Goal: Information Seeking & Learning: Learn about a topic

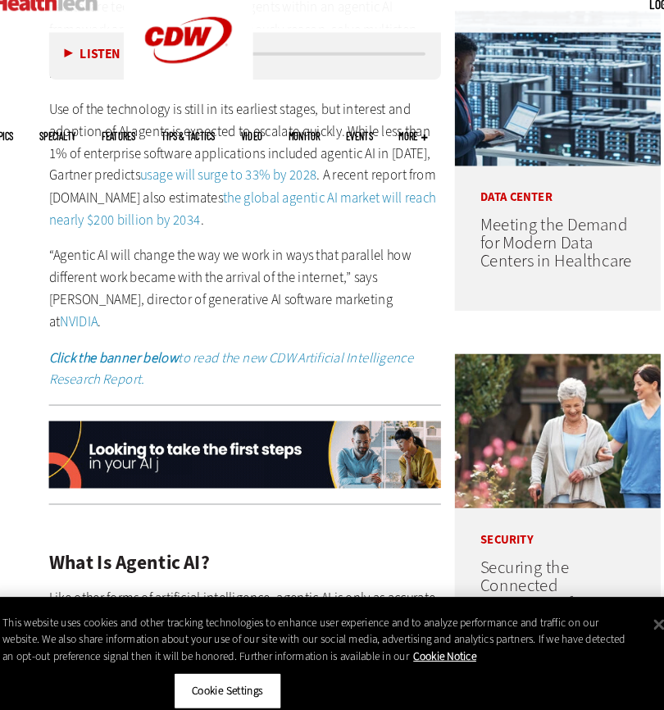
scroll to position [788, 0]
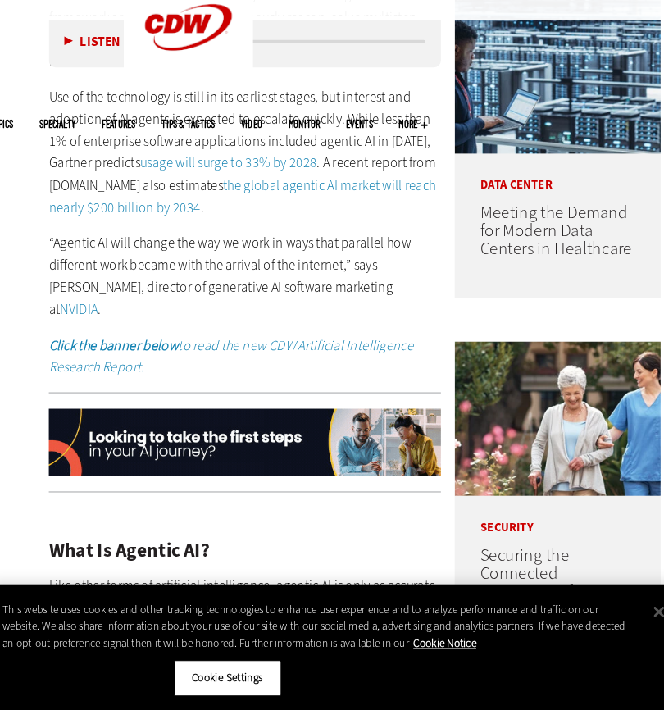
click at [264, 265] on p "“Agentic AI will change the way we work in ways that parallel how different wor…" at bounding box center [243, 297] width 373 height 84
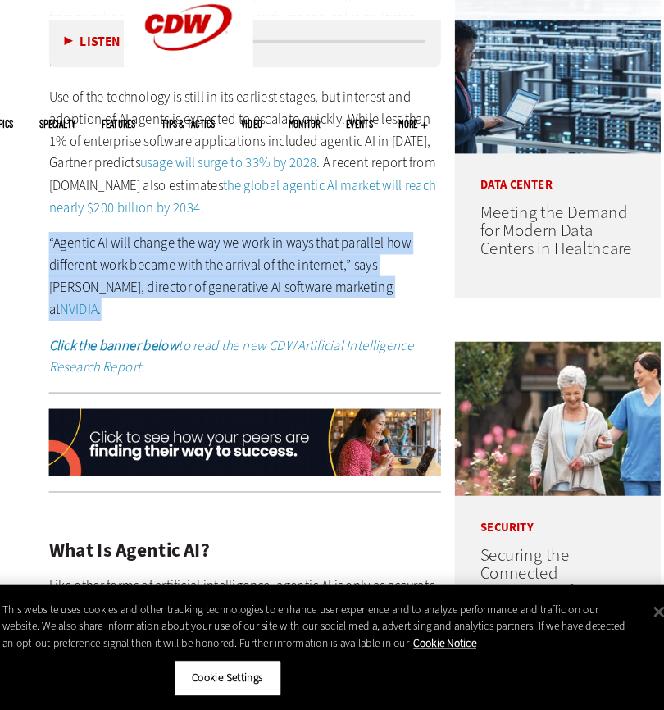
click at [264, 265] on p "“Agentic AI will change the way we work in ways that parallel how different wor…" at bounding box center [243, 297] width 373 height 84
drag, startPoint x: 264, startPoint y: 265, endPoint x: 215, endPoint y: 284, distance: 52.7
click at [215, 284] on p "“Agentic AI will change the way we work in ways that parallel how different wor…" at bounding box center [243, 297] width 373 height 84
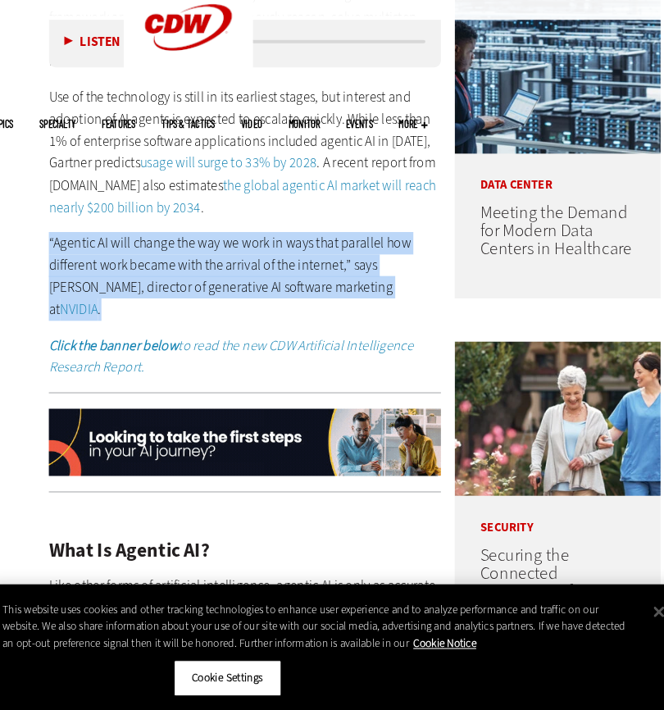
click at [183, 280] on p "“Agentic AI will change the way we work in ways that parallel how different wor…" at bounding box center [243, 297] width 373 height 84
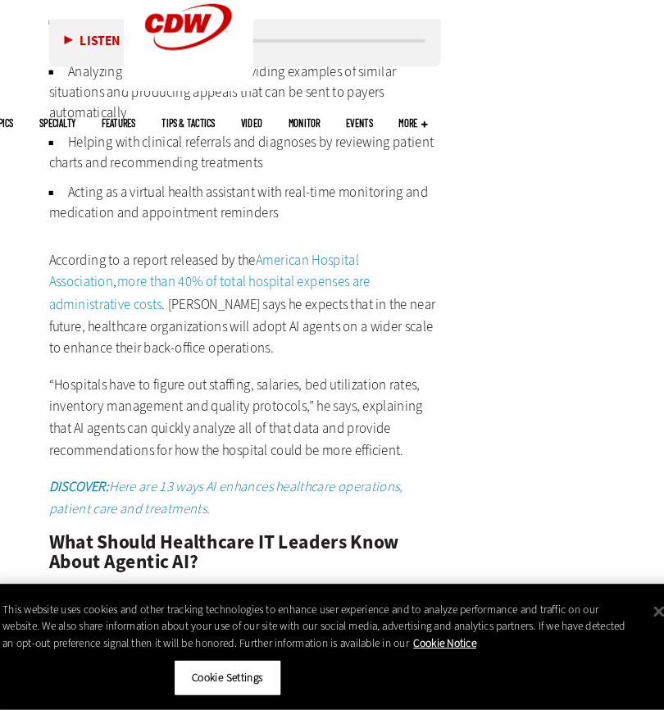
scroll to position [2905, 0]
click at [212, 209] on li "Acting as a virtual health assistant with real-time monitoring and medication a…" at bounding box center [243, 228] width 373 height 39
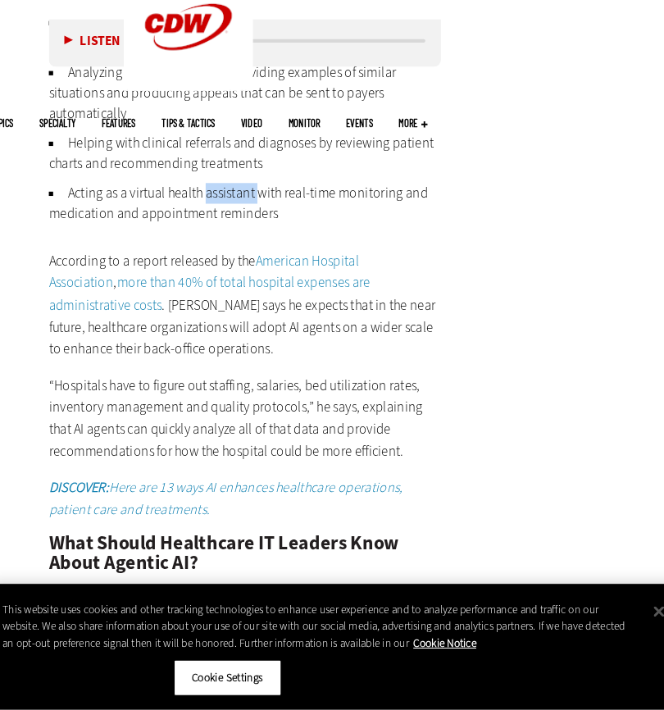
click at [212, 209] on li "Acting as a virtual health assistant with real-time monitoring and medication a…" at bounding box center [243, 228] width 373 height 39
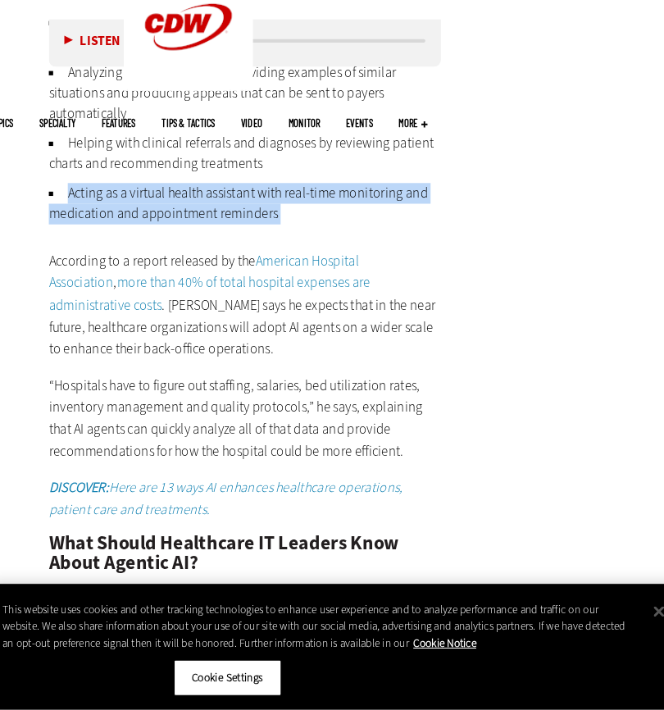
click at [212, 209] on li "Acting as a virtual health assistant with real-time monitoring and medication a…" at bounding box center [243, 228] width 373 height 39
copy div "Acting as a virtual health assistant with real-time monitoring and medication a…"
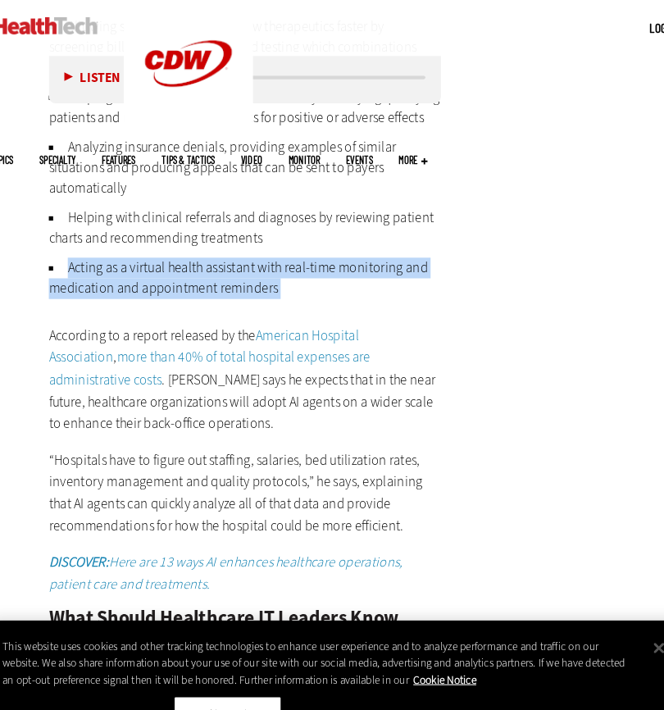
click at [348, 195] on ul "Allowing scientists to develop new therapeutics faster by screening billions of…" at bounding box center [243, 150] width 373 height 269
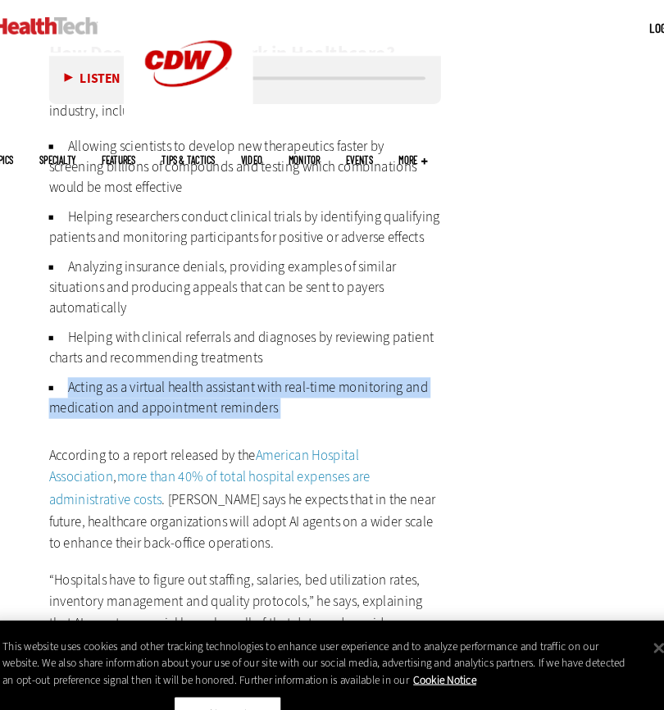
click at [379, 312] on li "Helping with clinical referrals and diagnoses by reviewing patient charts and r…" at bounding box center [243, 331] width 373 height 39
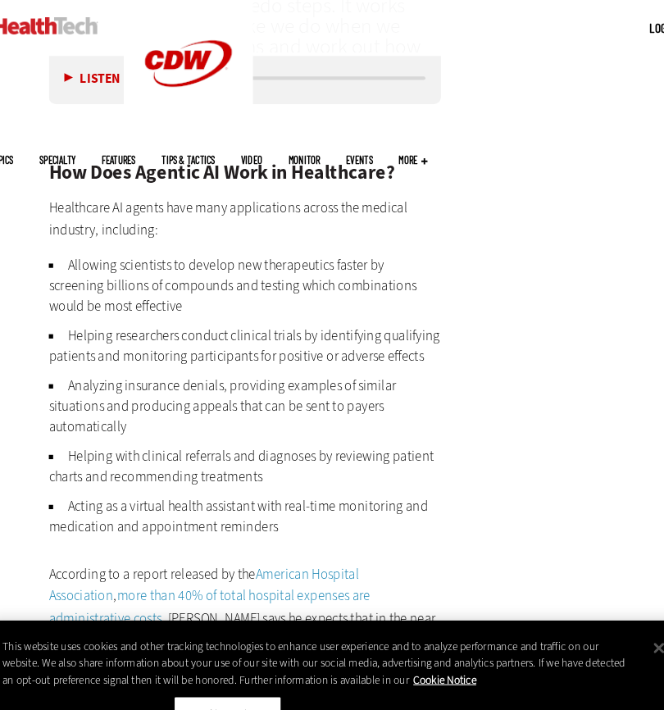
scroll to position [2640, 0]
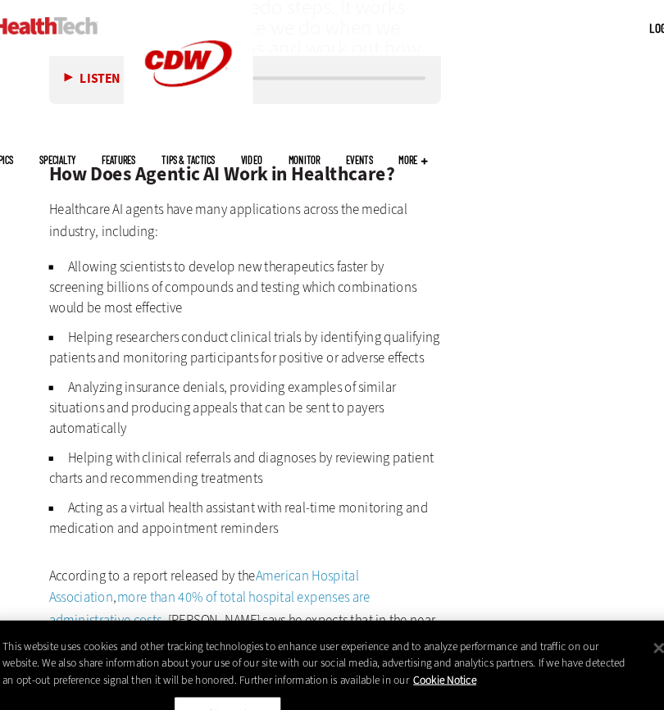
click at [207, 359] on li "Analyzing insurance denials, providing examples of similar situations and produ…" at bounding box center [243, 388] width 373 height 59
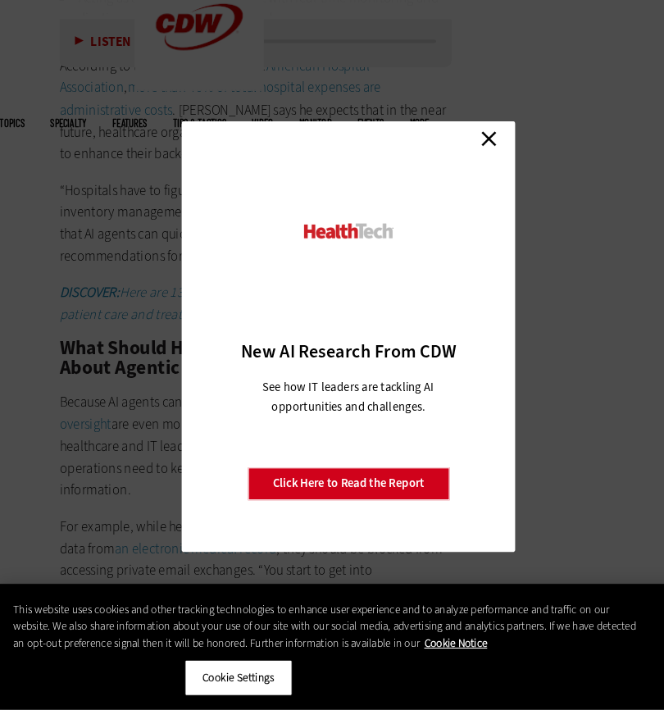
scroll to position [3098, 0]
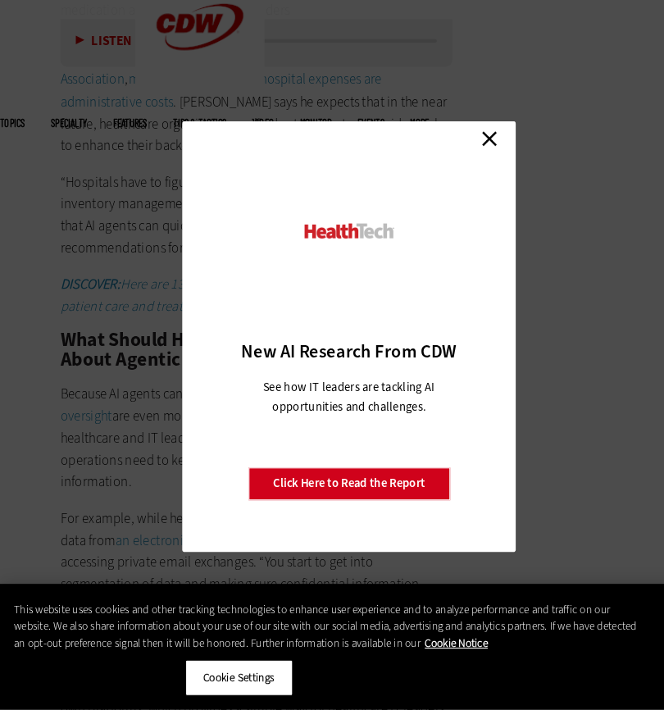
click at [470, 160] on link "Close" at bounding box center [466, 166] width 25 height 25
